Goal: Find specific page/section: Find specific page/section

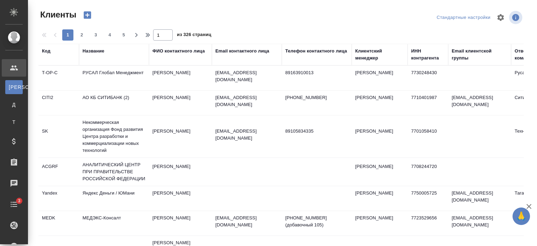
select select "RU"
click at [96, 50] on div "Название" at bounding box center [94, 51] width 22 height 7
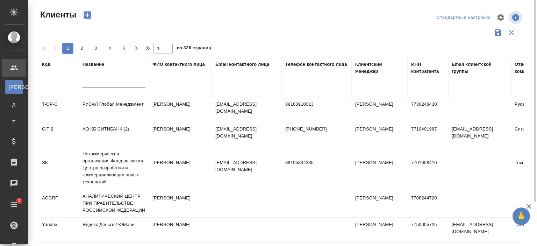
click at [115, 81] on input "text" at bounding box center [114, 83] width 63 height 9
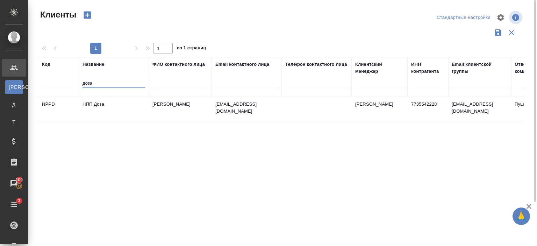
type input "доза"
click at [115, 104] on td "НПП Доза" at bounding box center [114, 109] width 70 height 24
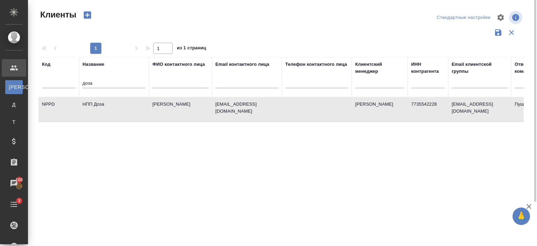
click at [115, 104] on td "НПП Доза" at bounding box center [114, 109] width 70 height 24
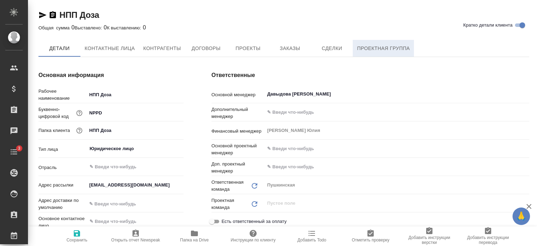
type textarea "x"
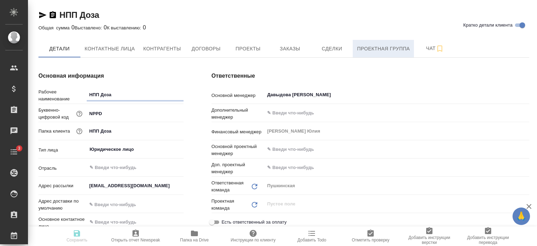
type textarea "x"
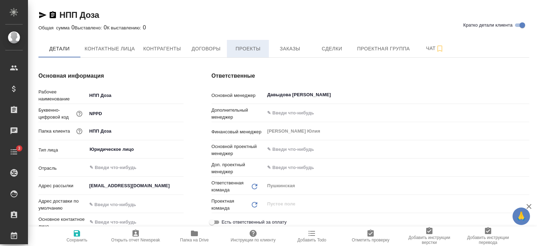
type textarea "x"
click at [255, 51] on span "Проекты" at bounding box center [248, 48] width 34 height 9
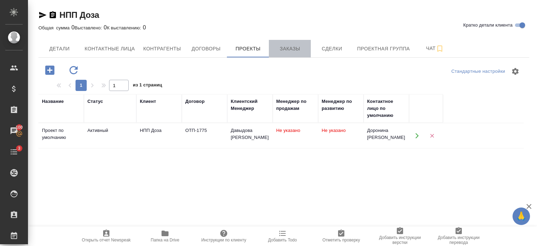
click at [296, 50] on span "Заказы" at bounding box center [290, 48] width 34 height 9
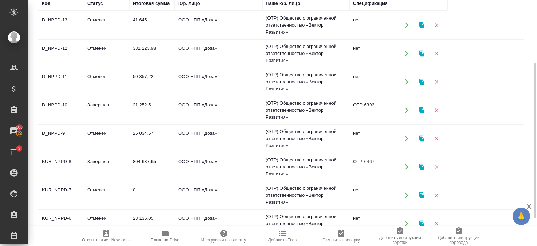
scroll to position [98, 0]
click at [410, 23] on icon "button" at bounding box center [407, 25] width 6 height 6
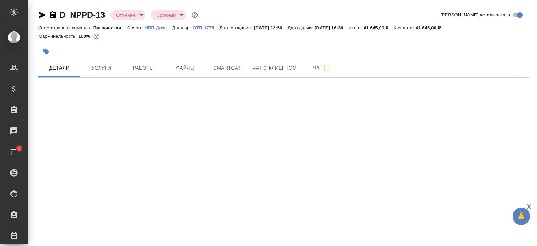
select select "RU"
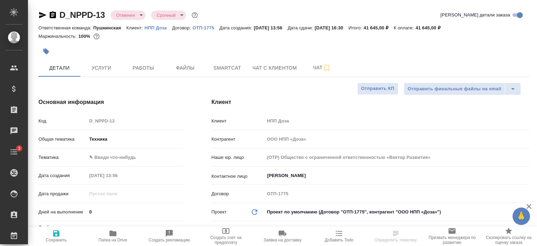
type textarea "x"
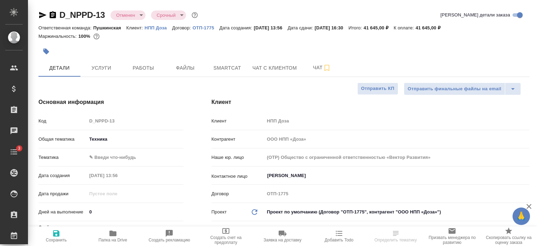
type textarea "x"
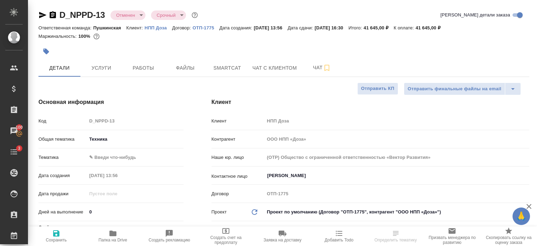
type textarea "x"
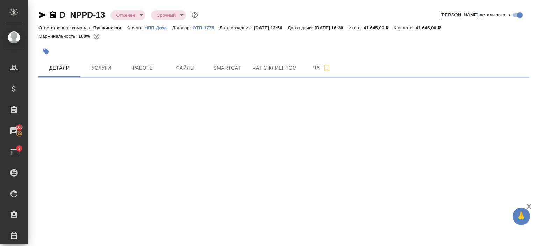
select select "RU"
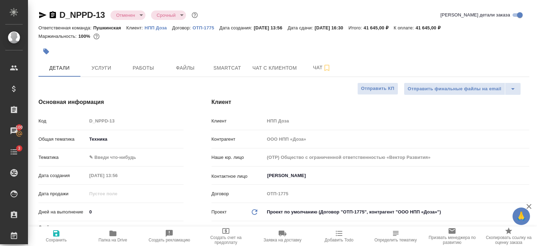
type textarea "x"
